Goal: Check status: Check status

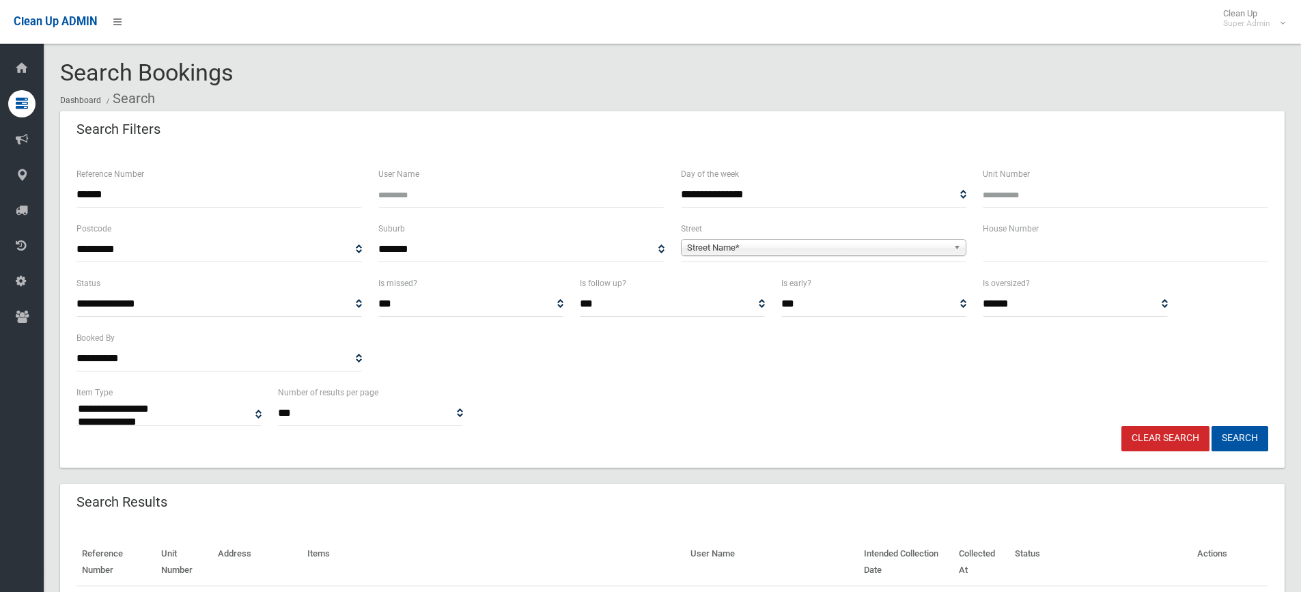
select select
drag, startPoint x: 0, startPoint y: 0, endPoint x: 0, endPoint y: 196, distance: 196.0
click at [0, 196] on div "**********" at bounding box center [650, 357] width 1301 height 682
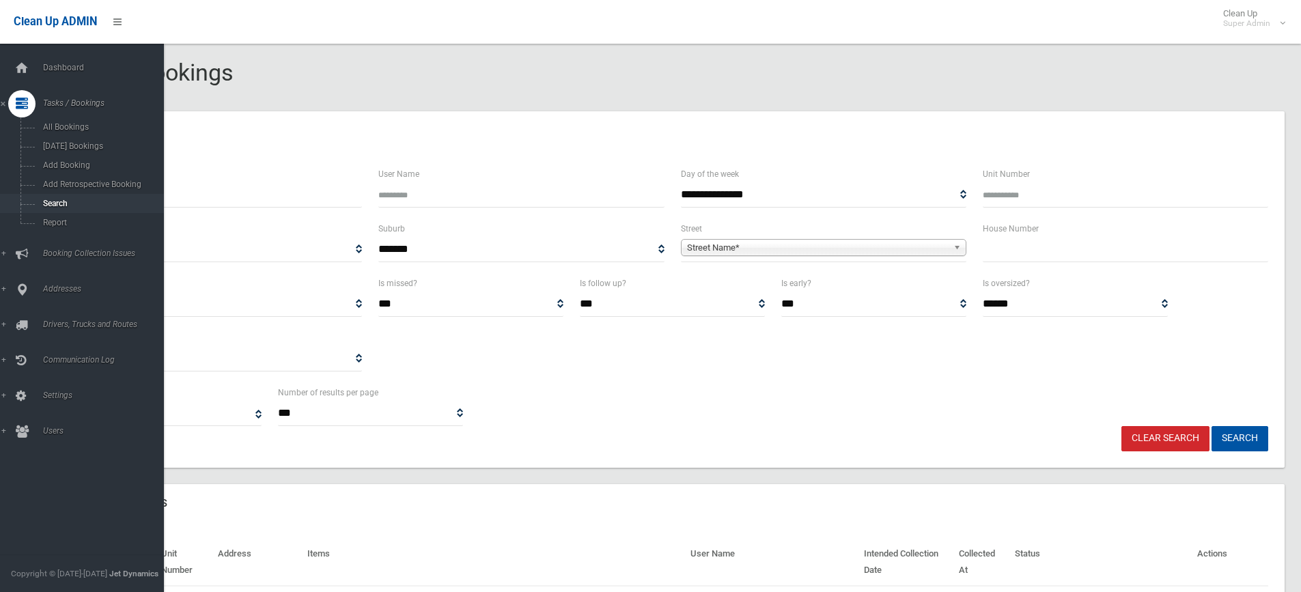
type input "******"
click at [1211, 426] on button "Search" at bounding box center [1239, 438] width 57 height 25
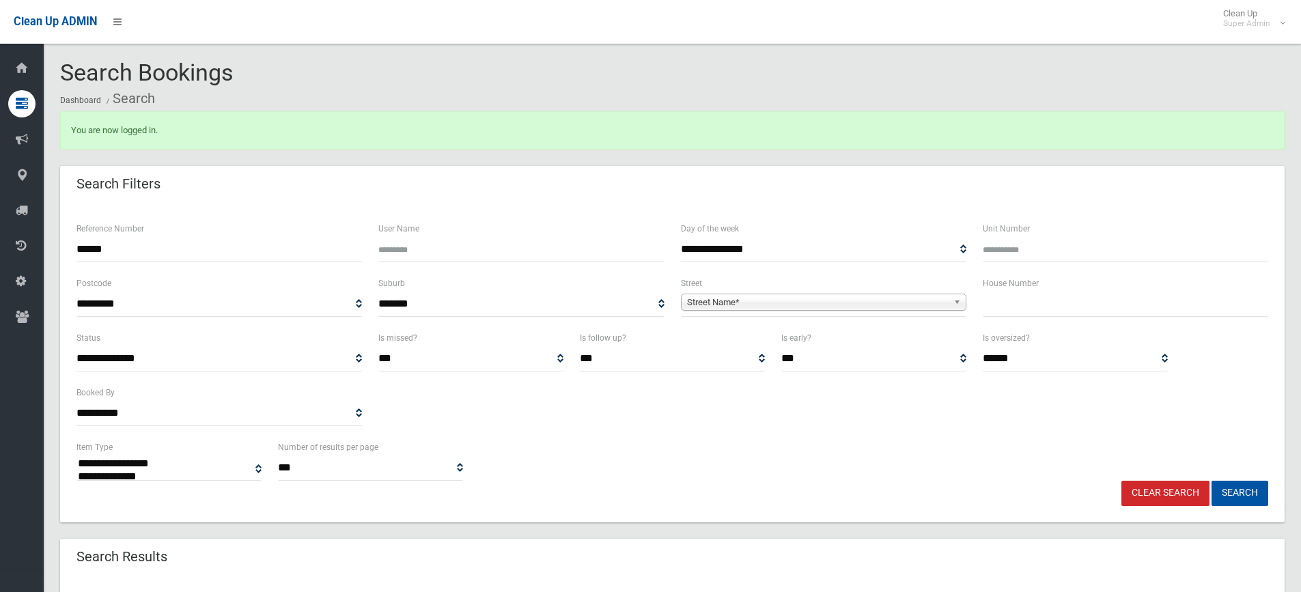
select select
click at [193, 259] on input "******" at bounding box center [218, 249] width 285 height 25
type input "******"
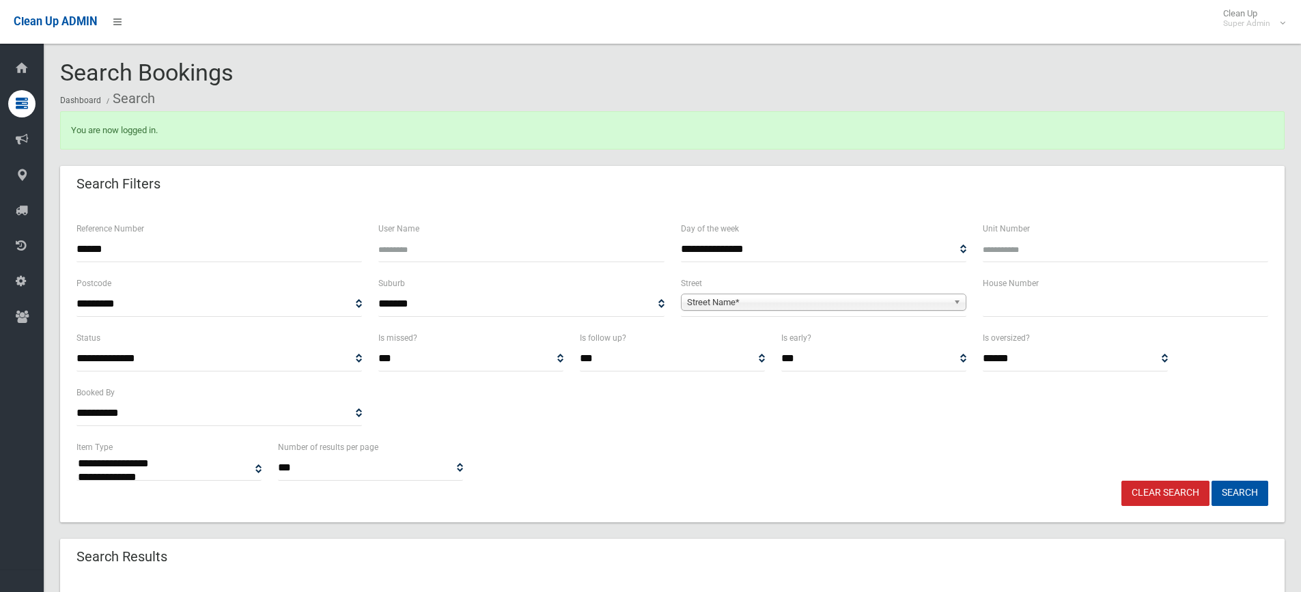
click at [1211, 481] on button "Search" at bounding box center [1239, 493] width 57 height 25
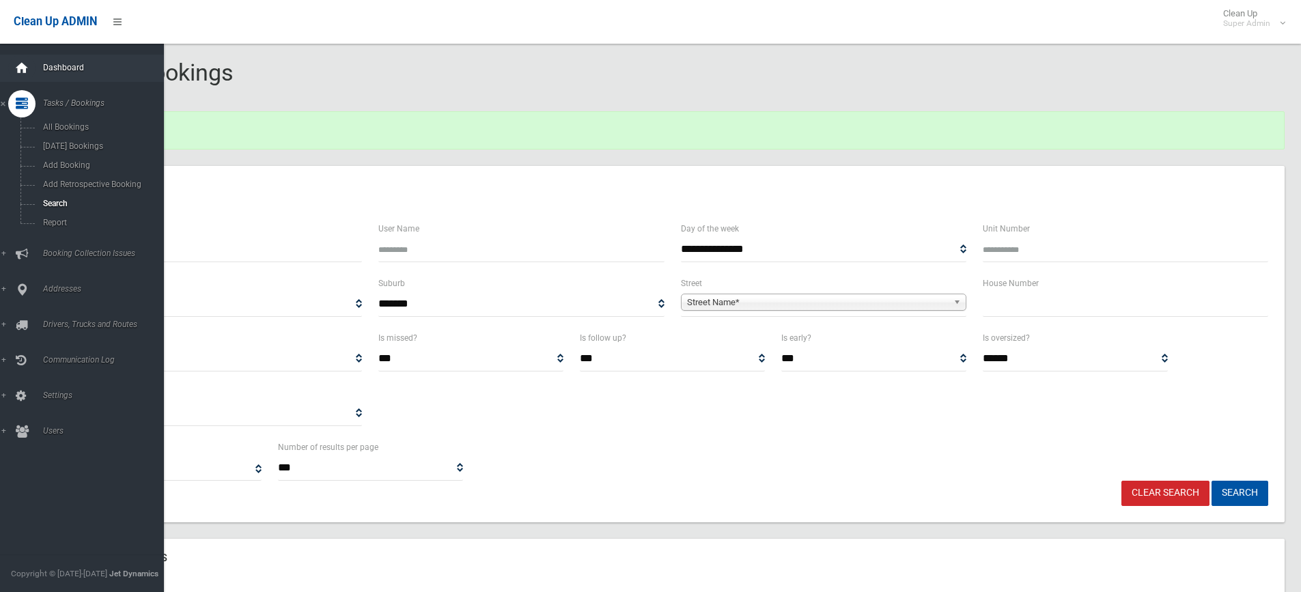
click at [32, 61] on div at bounding box center [21, 68] width 27 height 27
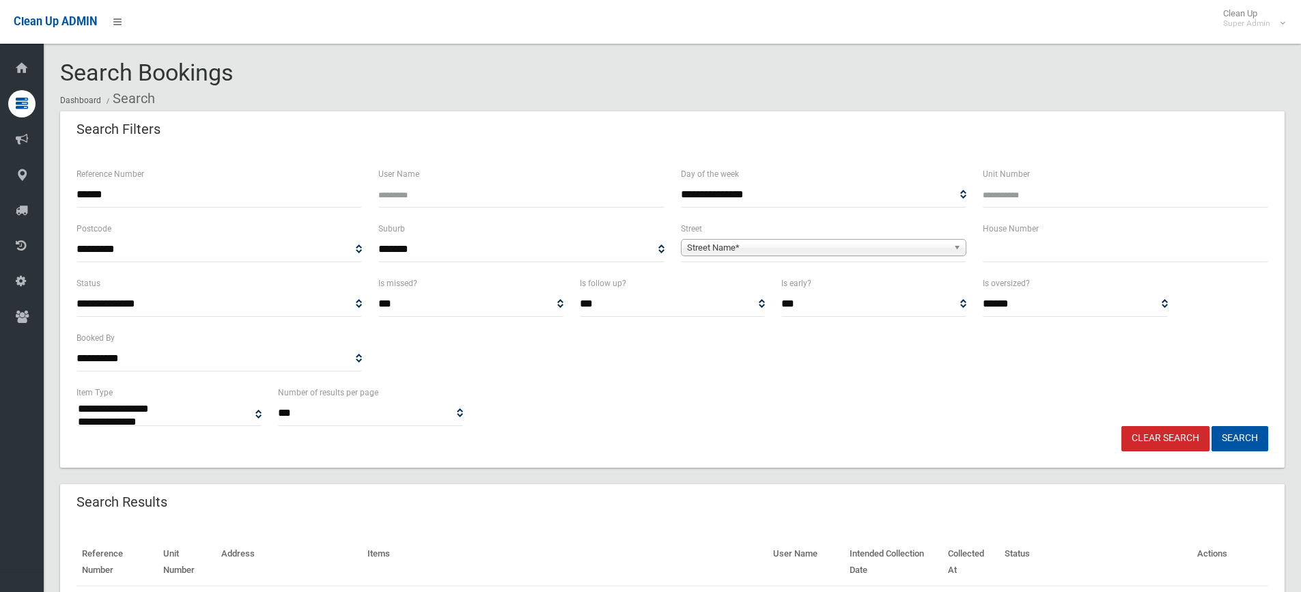
select select
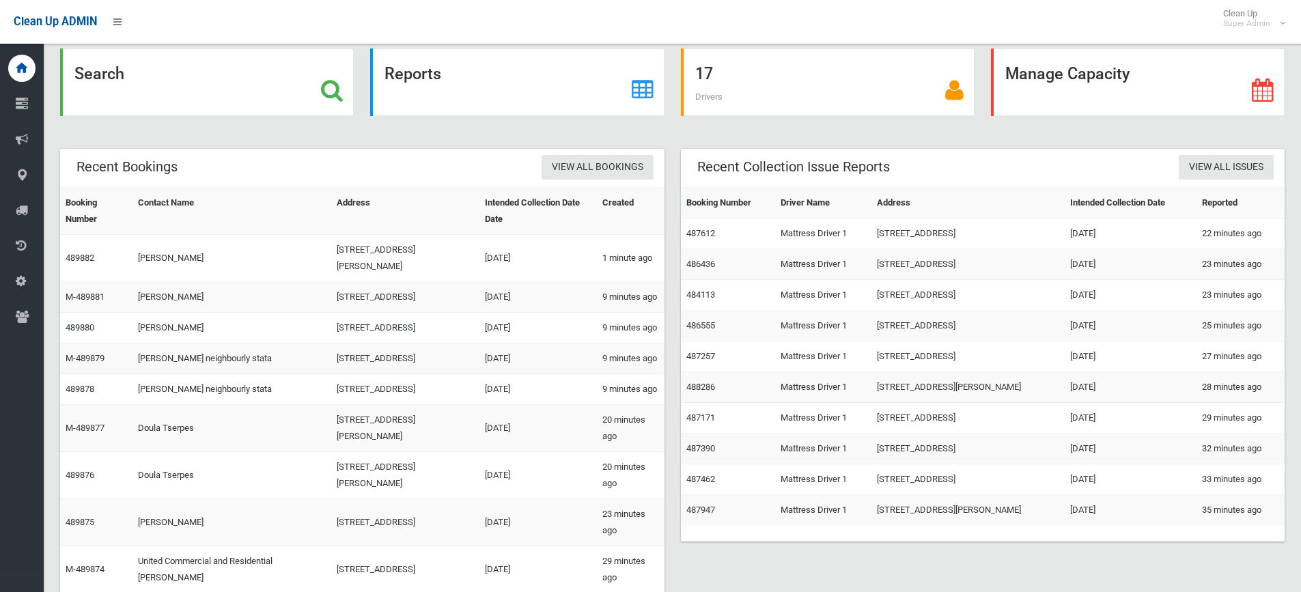
scroll to position [37, 0]
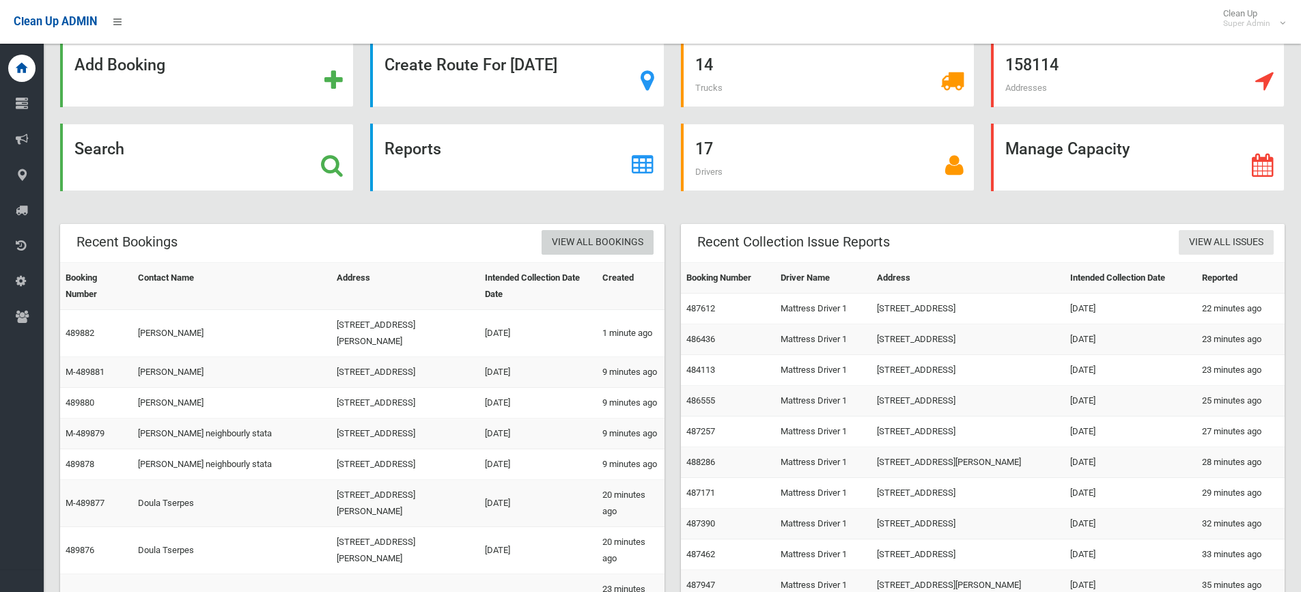
click at [603, 242] on link "View All Bookings" at bounding box center [598, 242] width 112 height 25
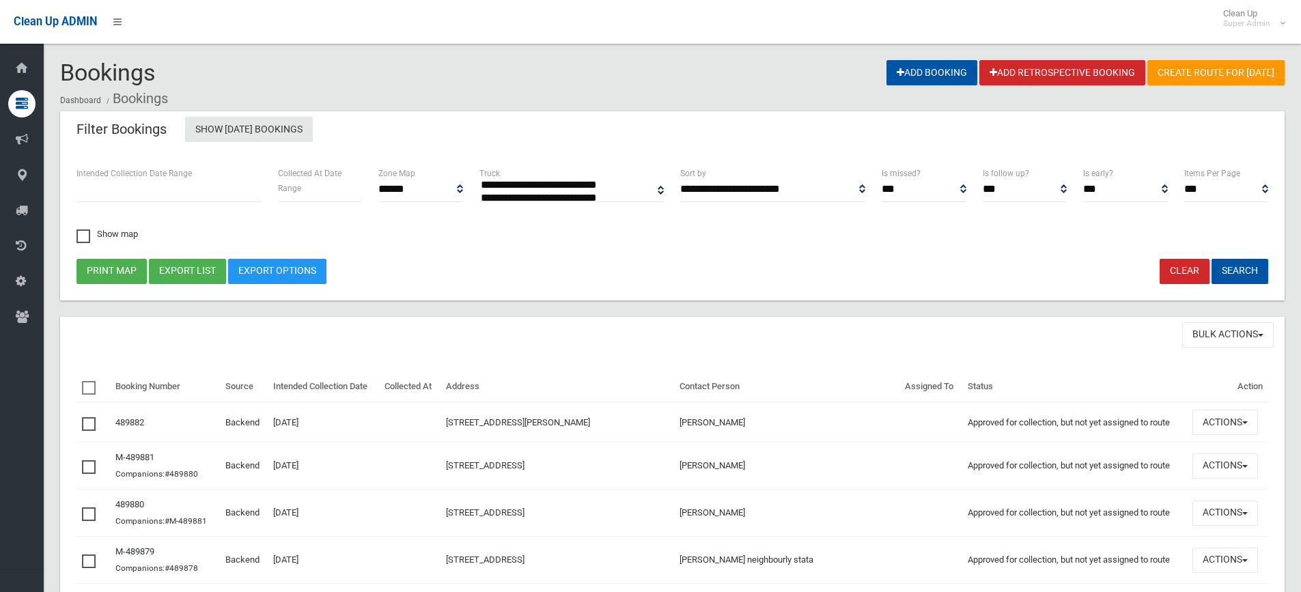
select select
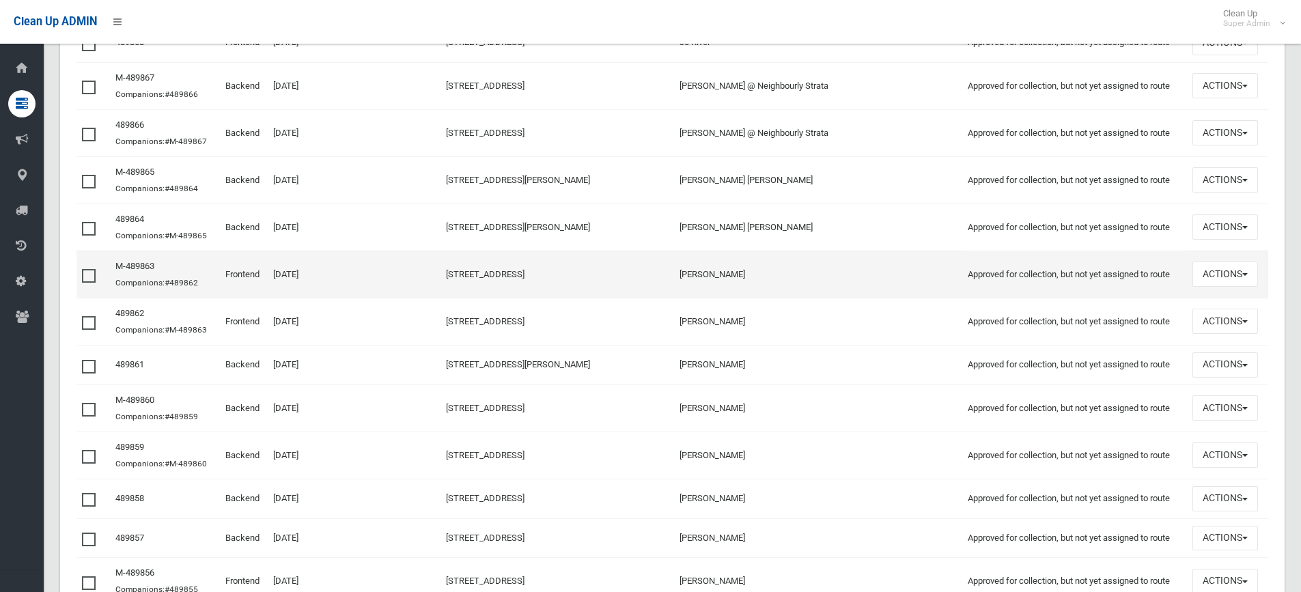
scroll to position [1609, 0]
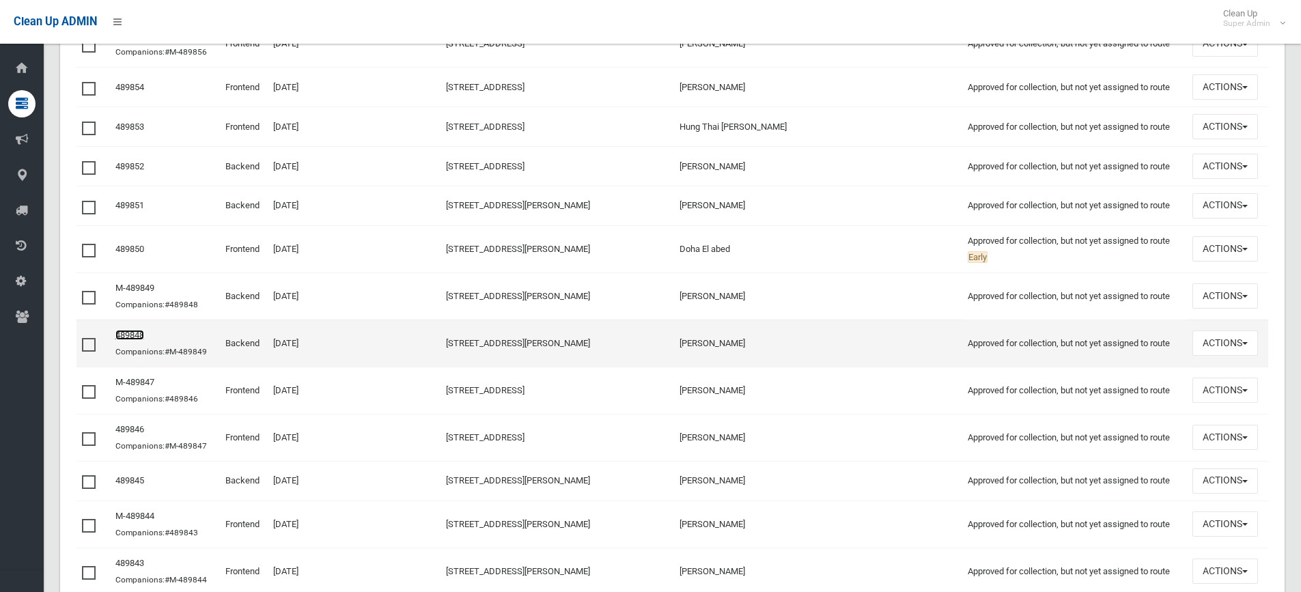
click at [131, 337] on link "489848" at bounding box center [129, 335] width 29 height 10
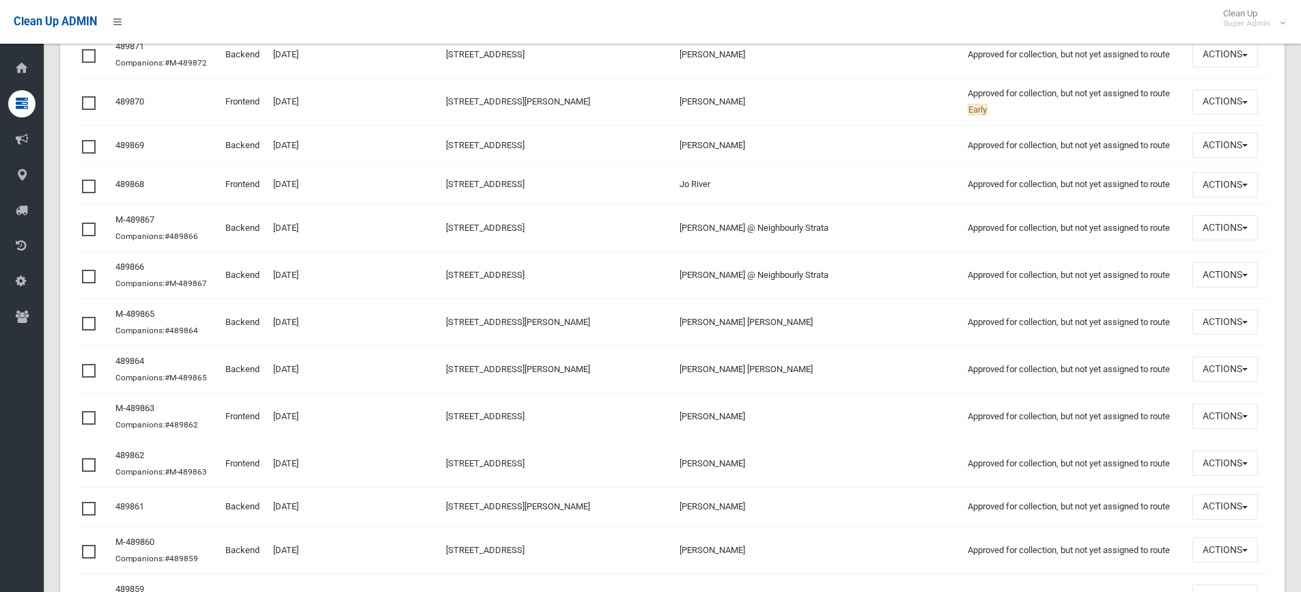
scroll to position [1024, 0]
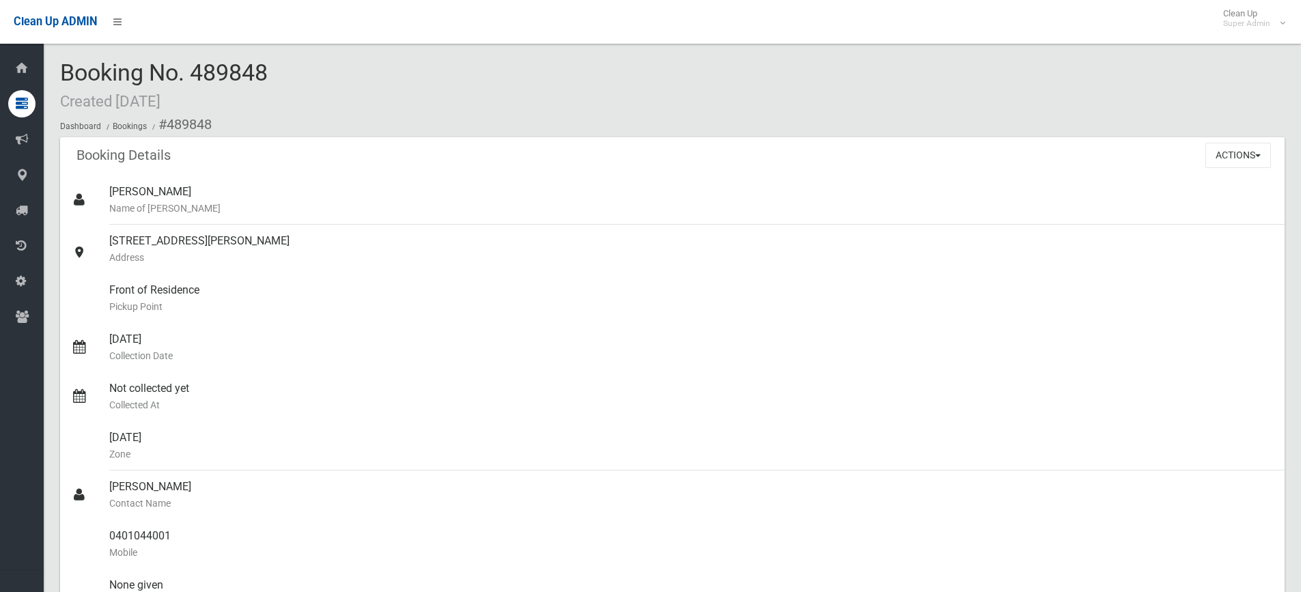
drag, startPoint x: 289, startPoint y: 64, endPoint x: 191, endPoint y: 68, distance: 97.7
click at [191, 68] on div "Booking No. 489848 Created 02/10/2025 Dashboard Bookings #489848" at bounding box center [672, 98] width 1224 height 77
copy span "489848"
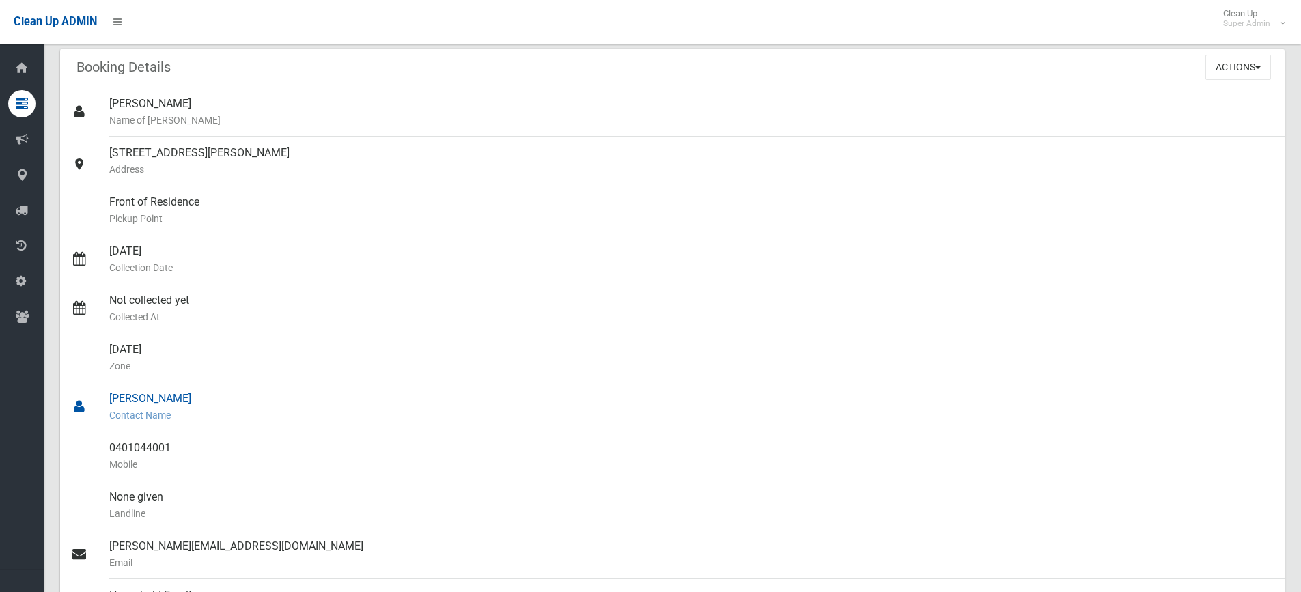
scroll to position [205, 0]
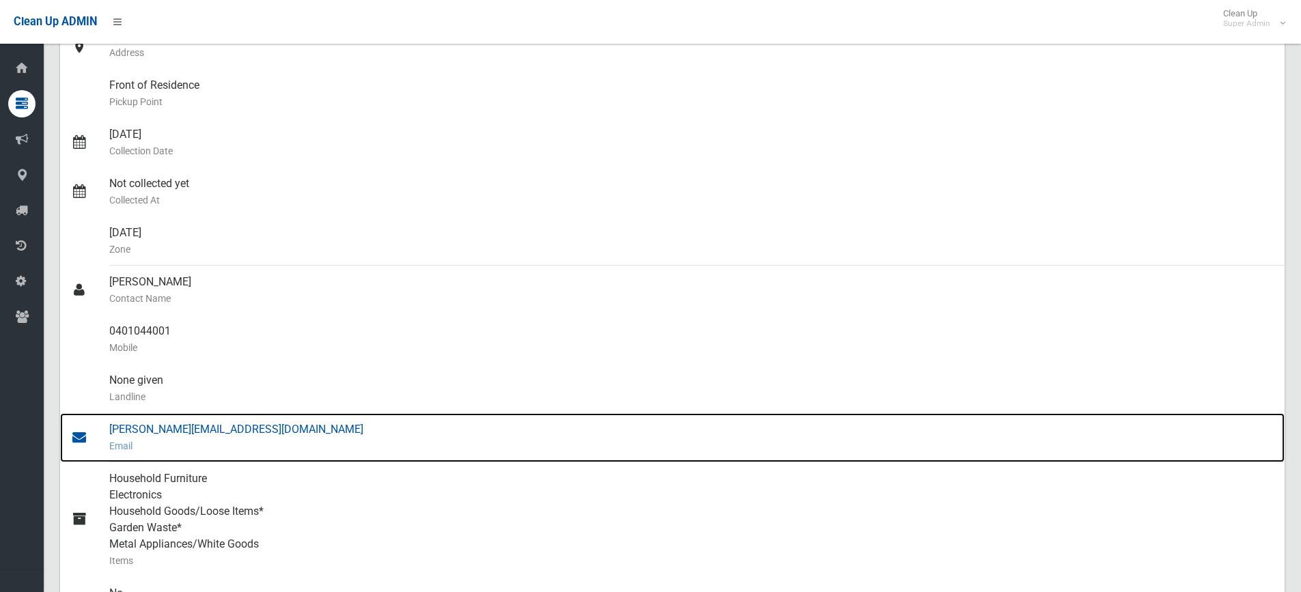
click at [169, 427] on div "anna@begetis.com.au Email" at bounding box center [691, 437] width 1164 height 49
